Goal: Book appointment/travel/reservation

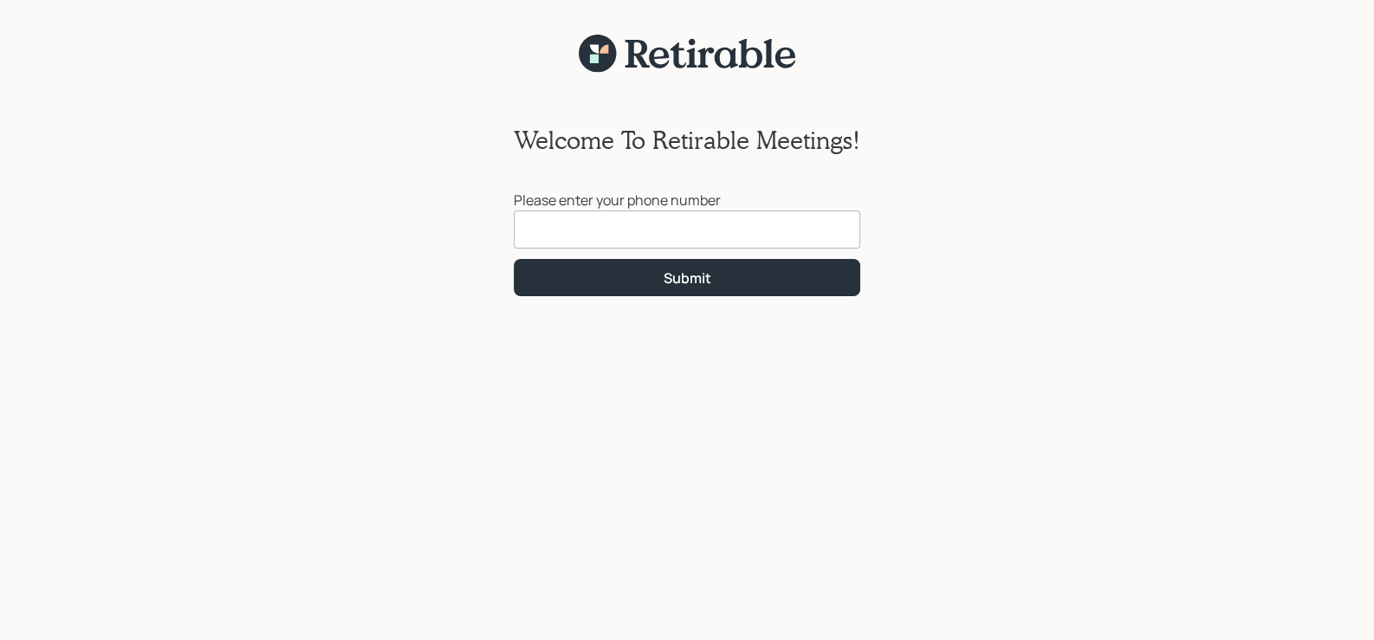
click at [655, 228] on input at bounding box center [687, 229] width 346 height 38
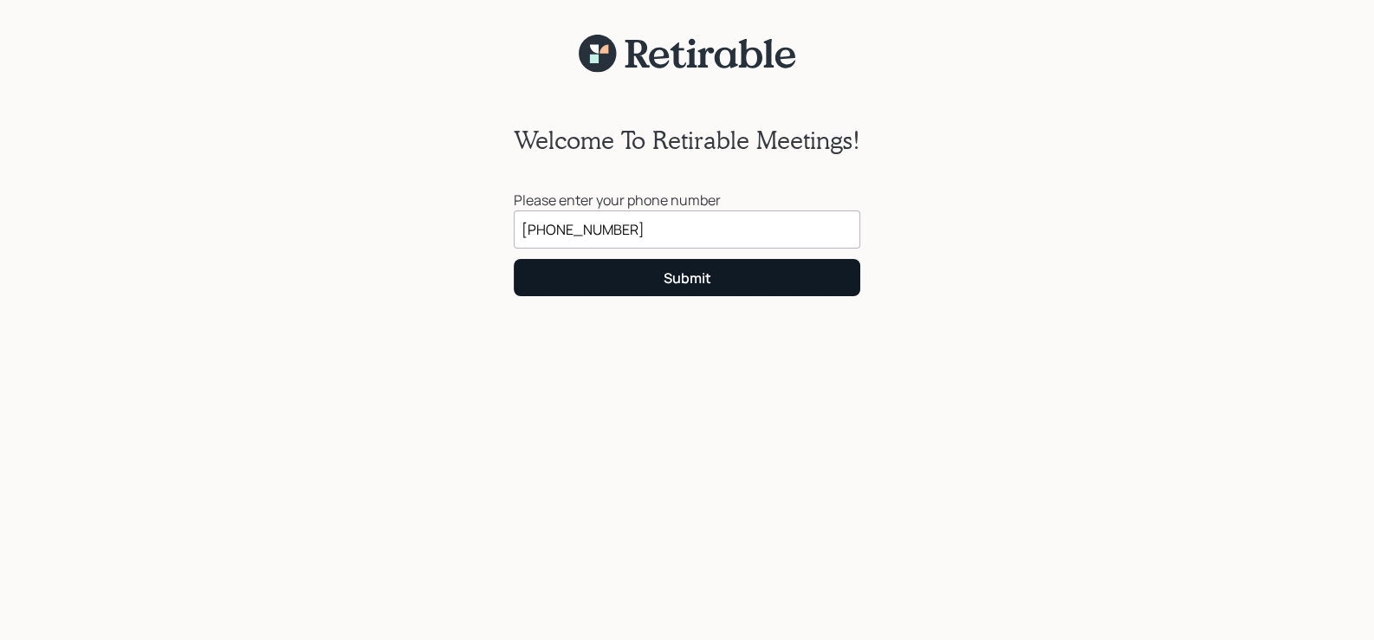
type input "[PHONE_NUMBER]"
click at [684, 268] on button "Submit" at bounding box center [687, 277] width 346 height 37
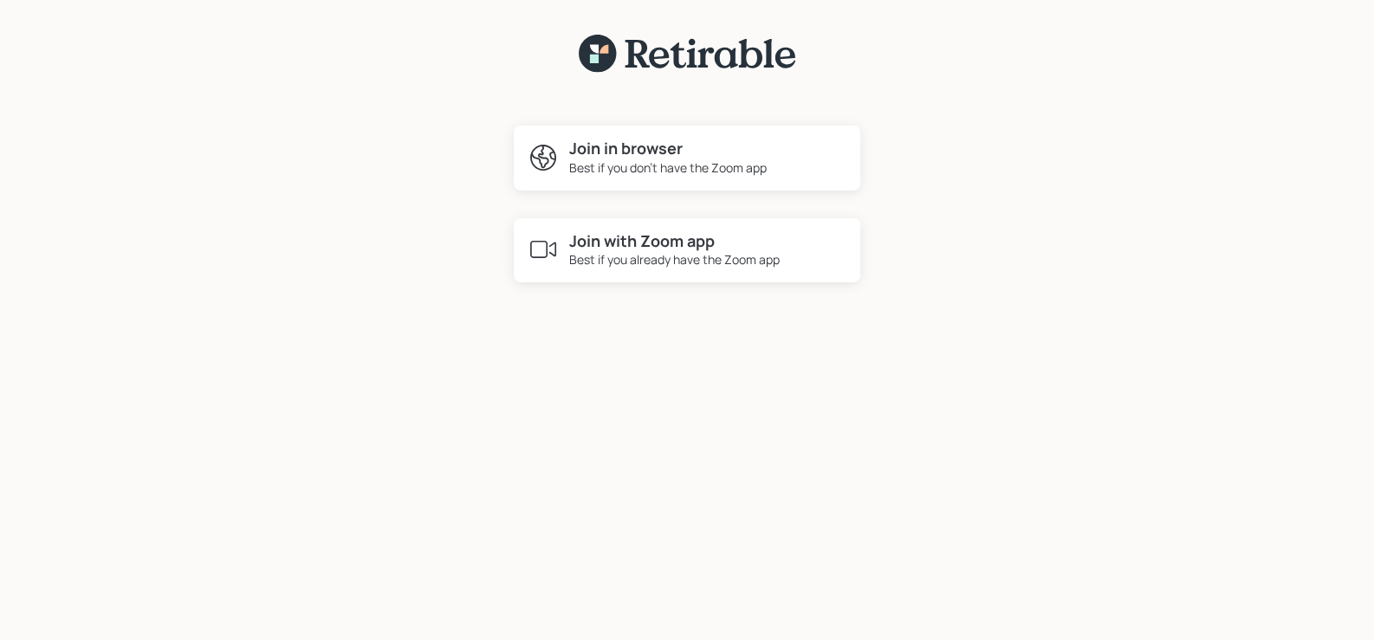
click at [632, 251] on div "Best if you already have the Zoom app" at bounding box center [674, 259] width 210 height 18
